Goal: Check status: Check status

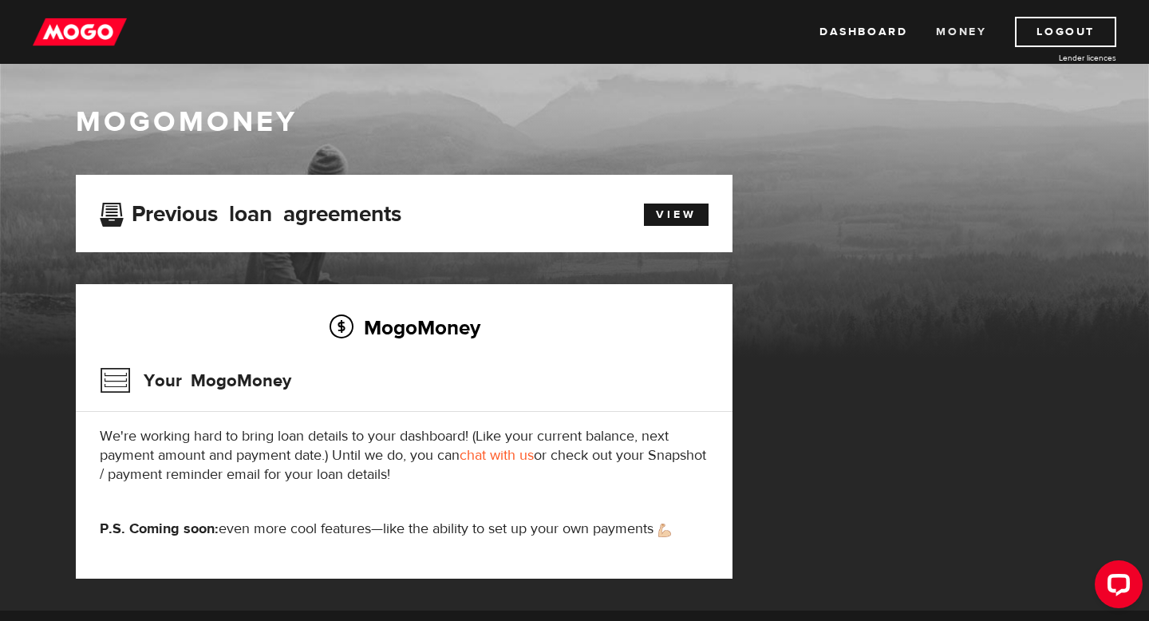
click at [964, 31] on link "Money" at bounding box center [961, 32] width 50 height 30
click at [80, 29] on img at bounding box center [80, 32] width 94 height 30
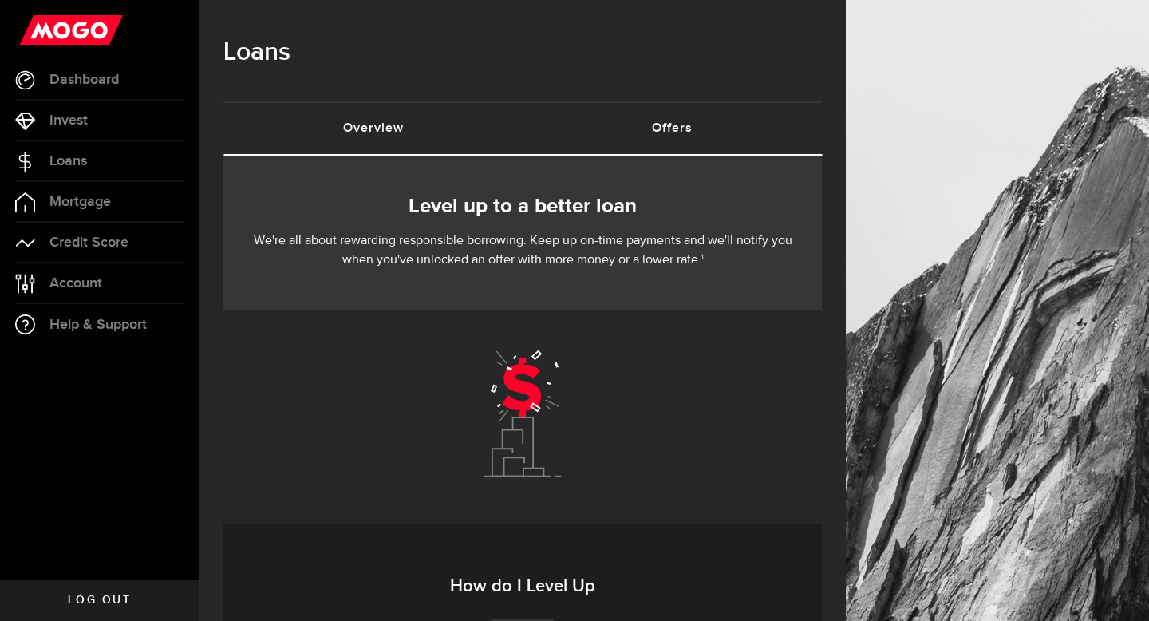
click at [416, 136] on link "Overview (requires attention)" at bounding box center [372, 128] width 299 height 51
